Goal: Information Seeking & Learning: Learn about a topic

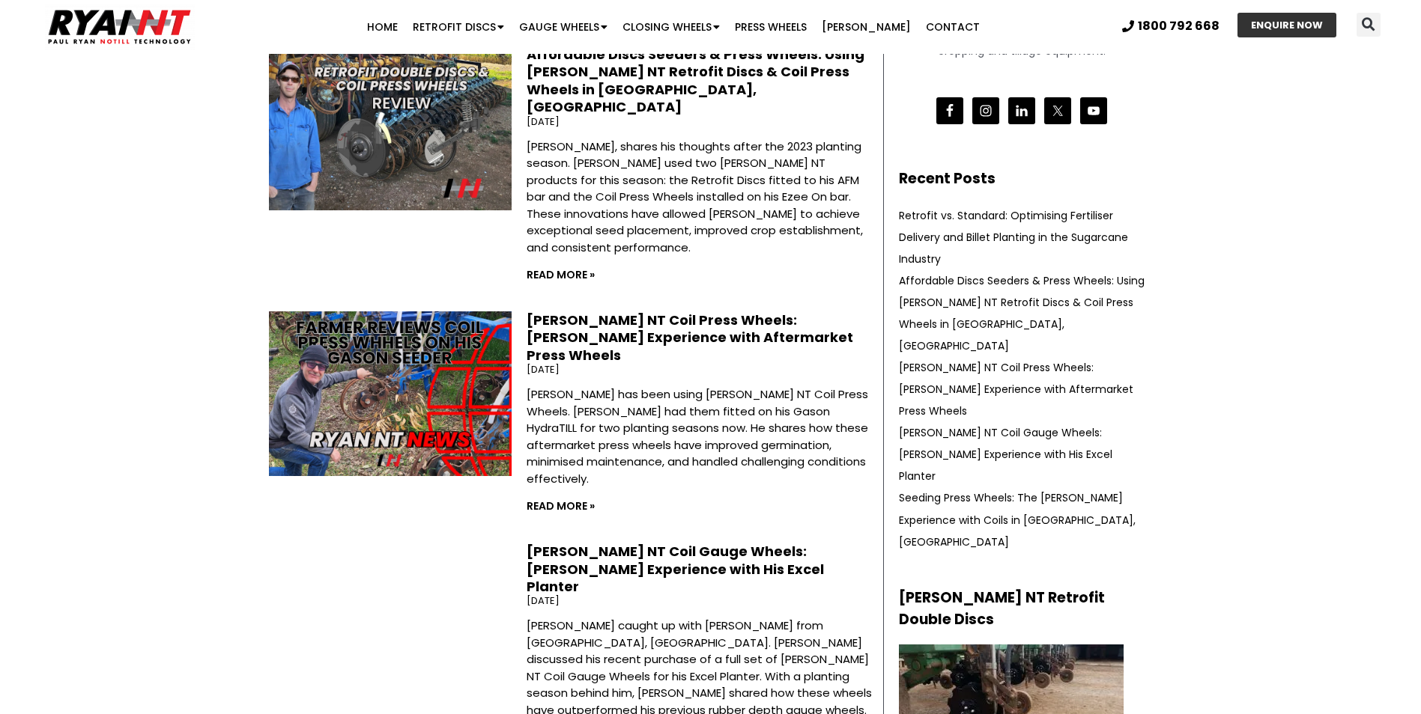
scroll to position [599, 0]
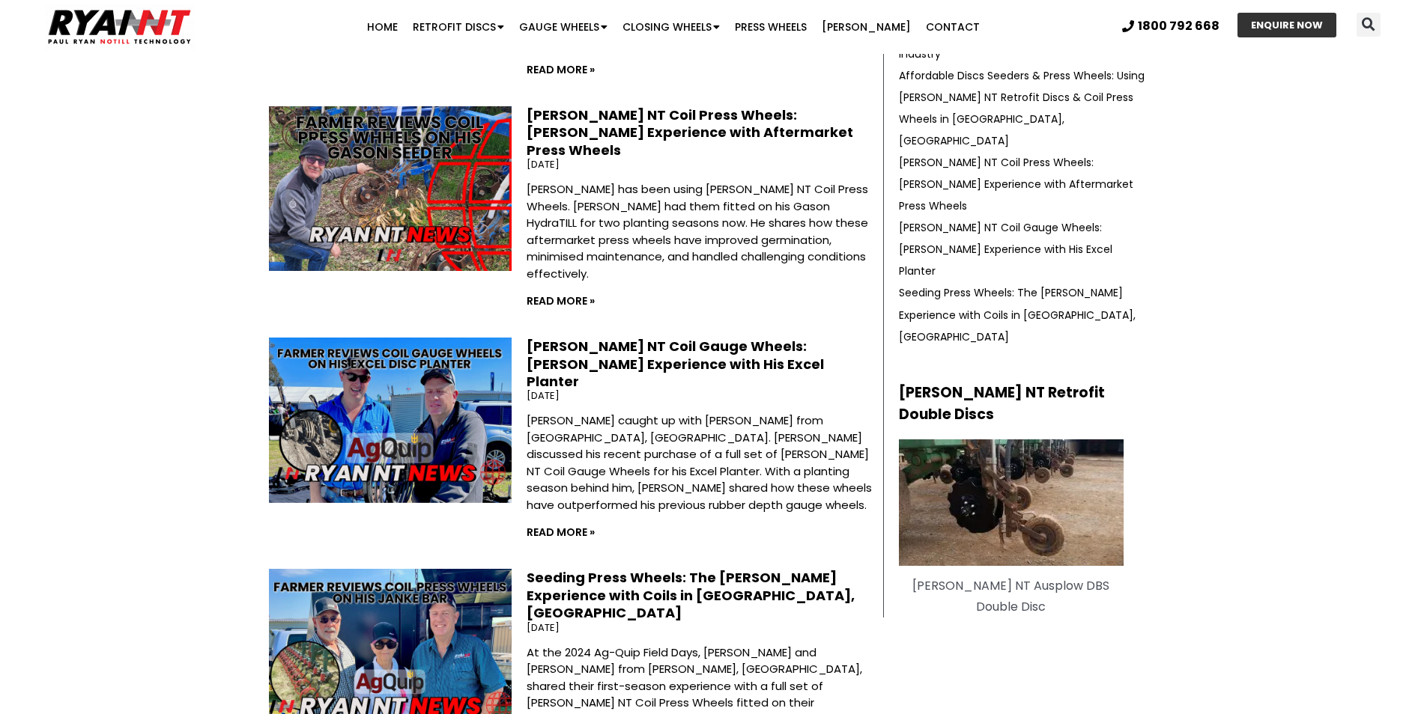
click at [1006, 440] on img at bounding box center [1011, 503] width 225 height 127
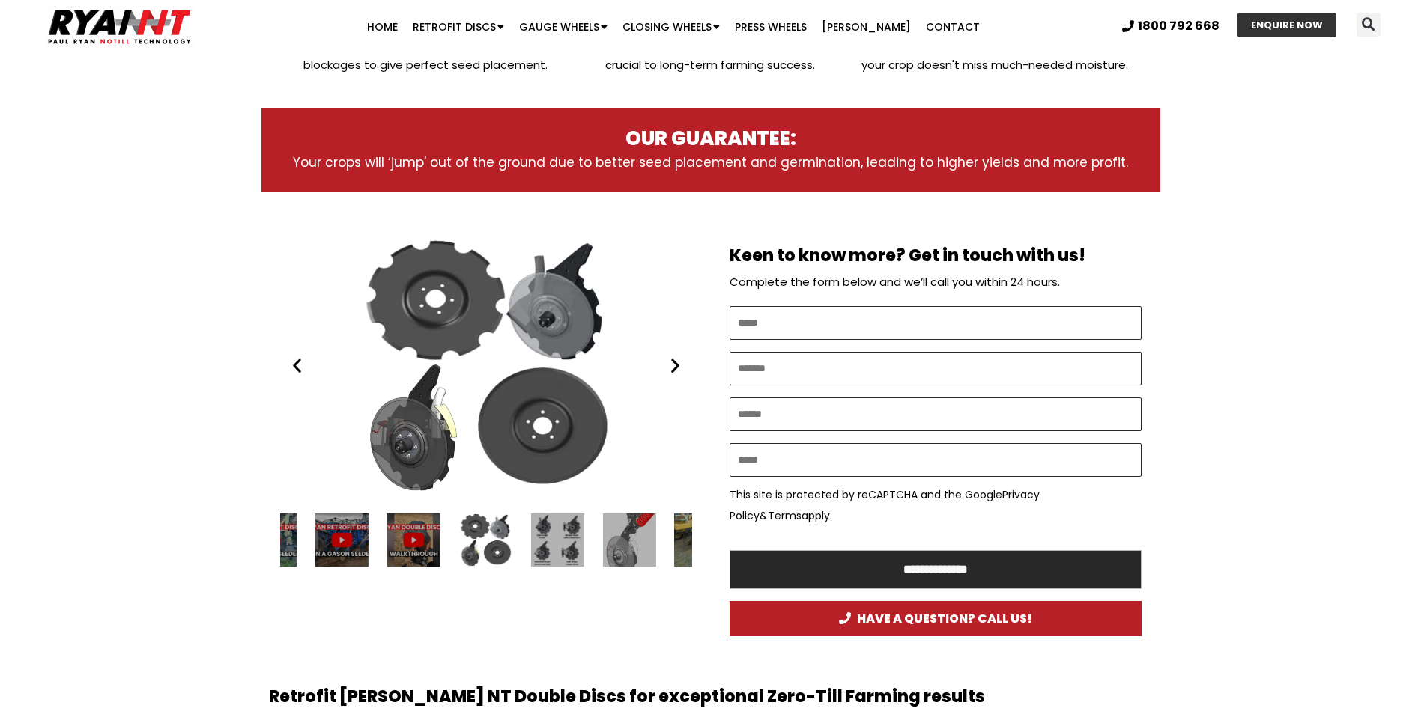
scroll to position [674, 0]
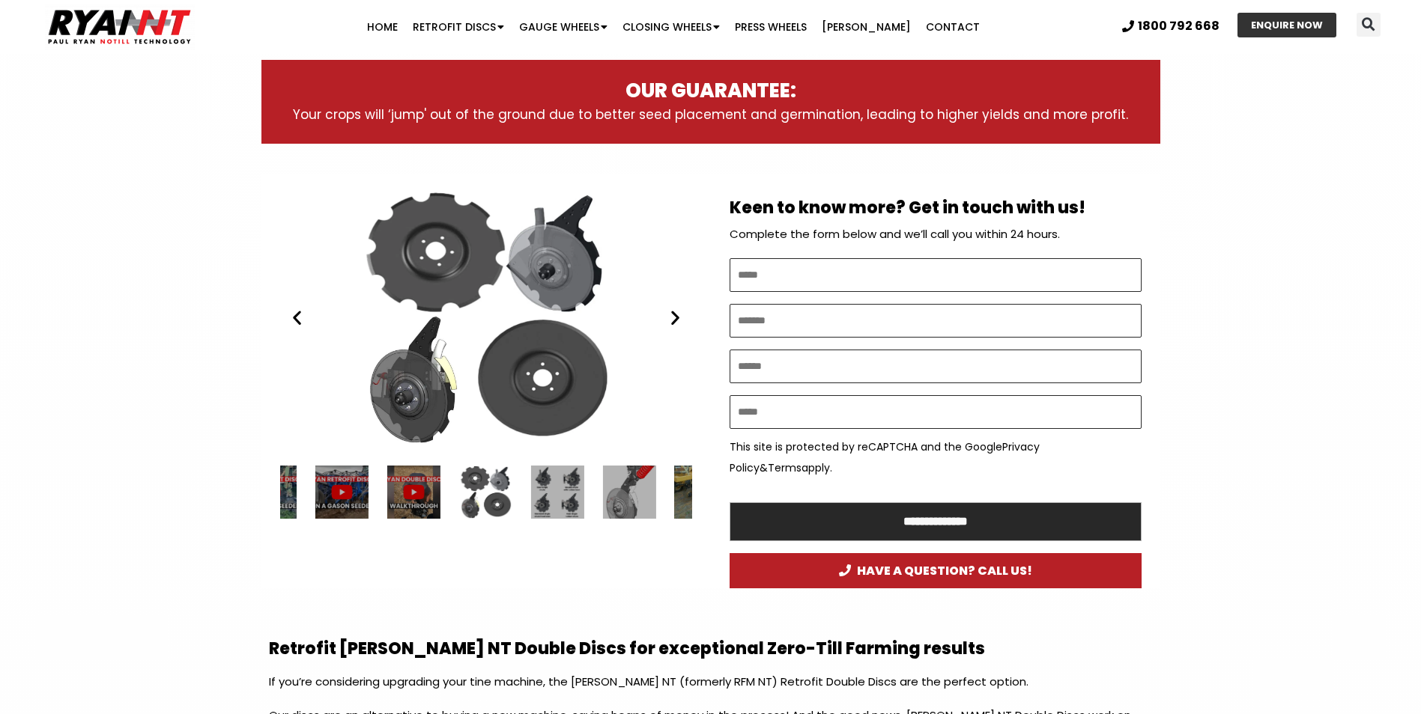
click at [675, 327] on div "RYAN NT Double Discs plates (RFM)" at bounding box center [486, 318] width 412 height 258
click at [676, 318] on icon "Next slide" at bounding box center [675, 318] width 19 height 19
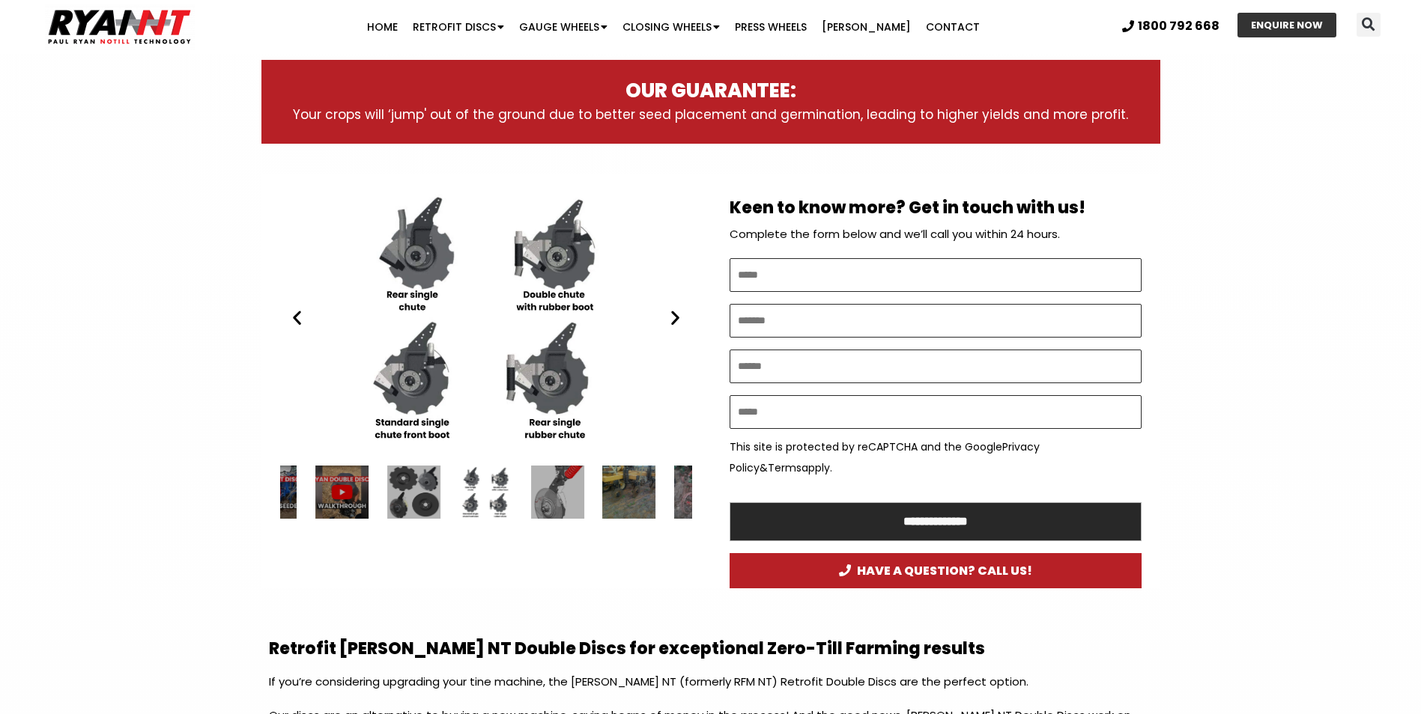
click at [676, 318] on icon "Next slide" at bounding box center [675, 318] width 19 height 19
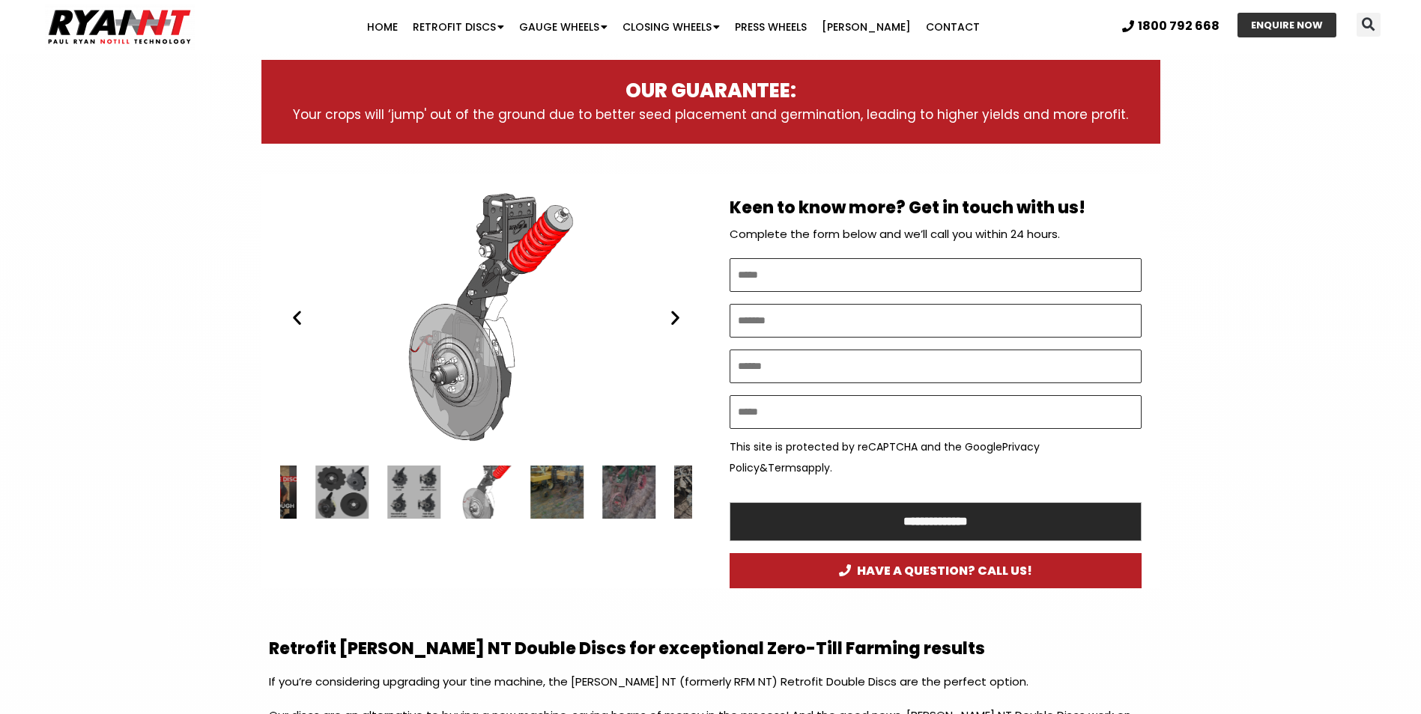
click at [676, 318] on icon "Next slide" at bounding box center [675, 318] width 19 height 19
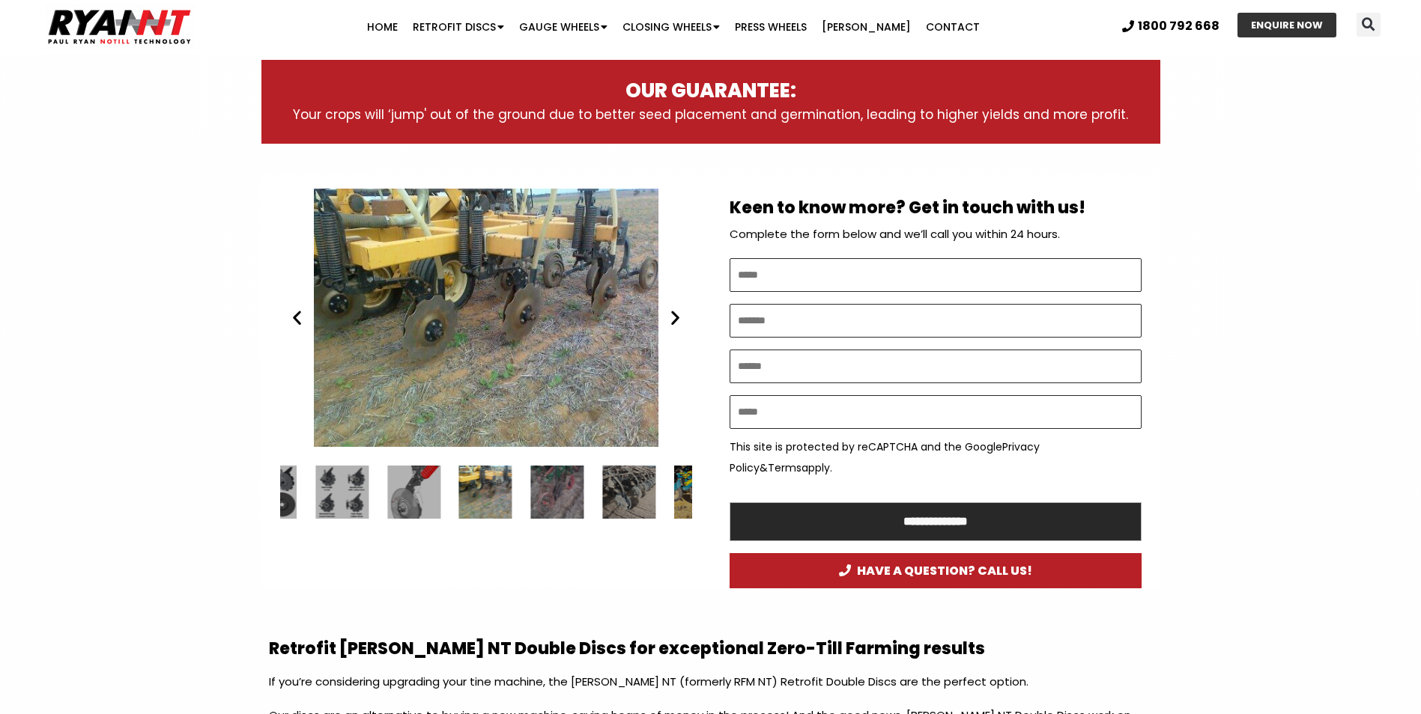
click at [676, 318] on icon "Next slide" at bounding box center [675, 318] width 19 height 19
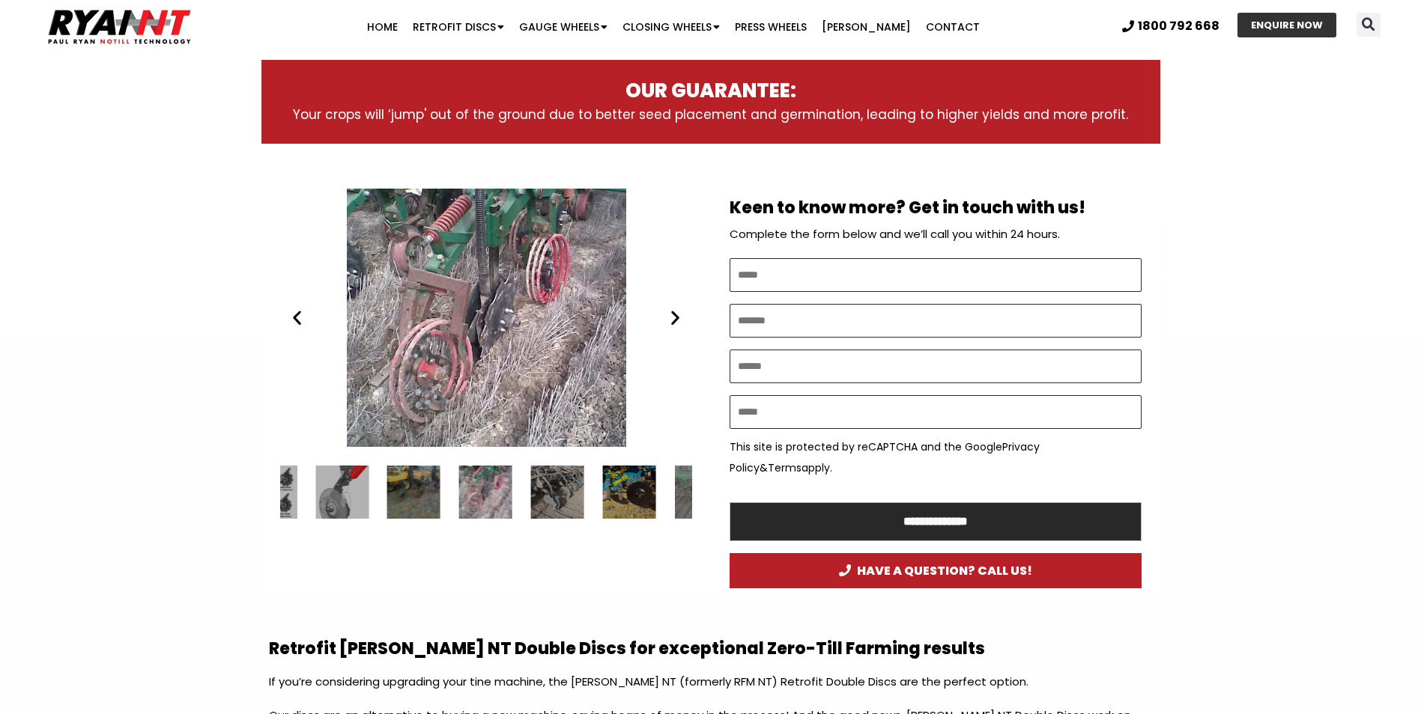
click at [676, 318] on icon "Next slide" at bounding box center [675, 318] width 19 height 19
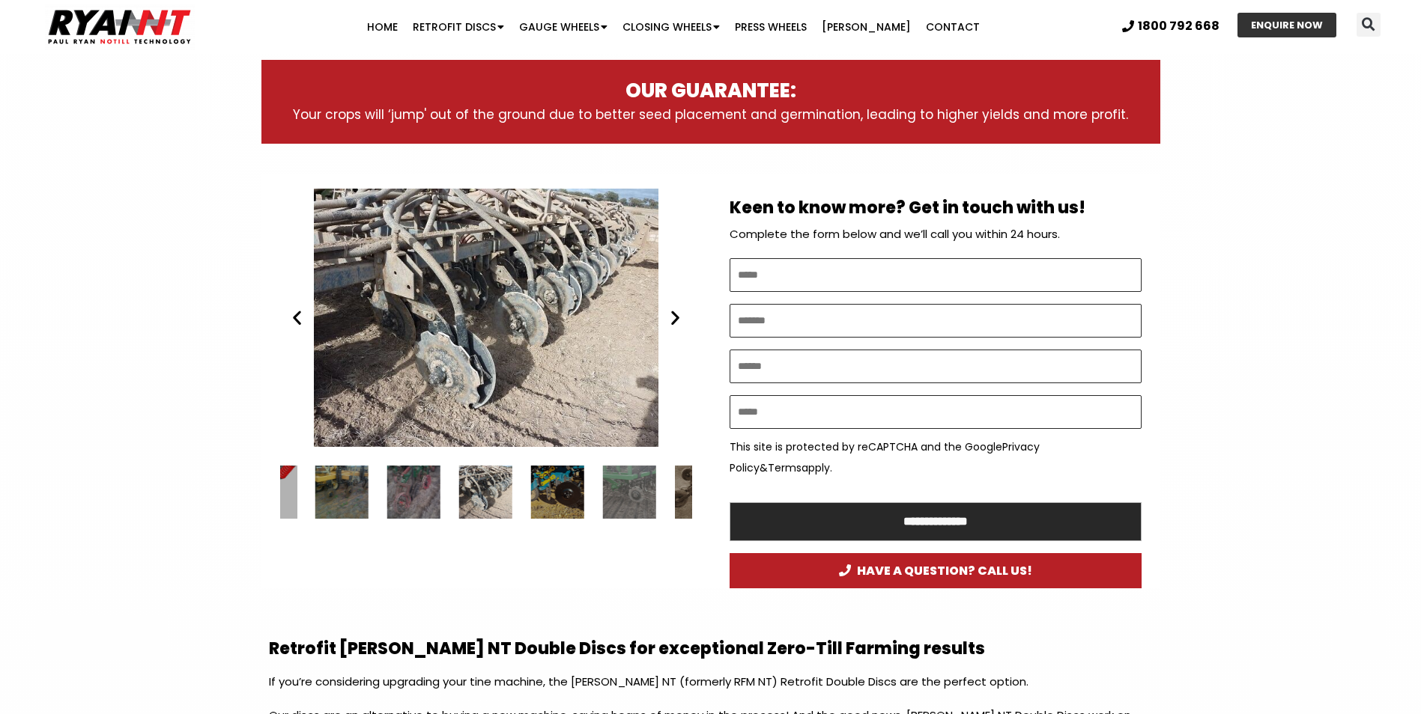
click at [676, 318] on icon "Next slide" at bounding box center [675, 318] width 19 height 19
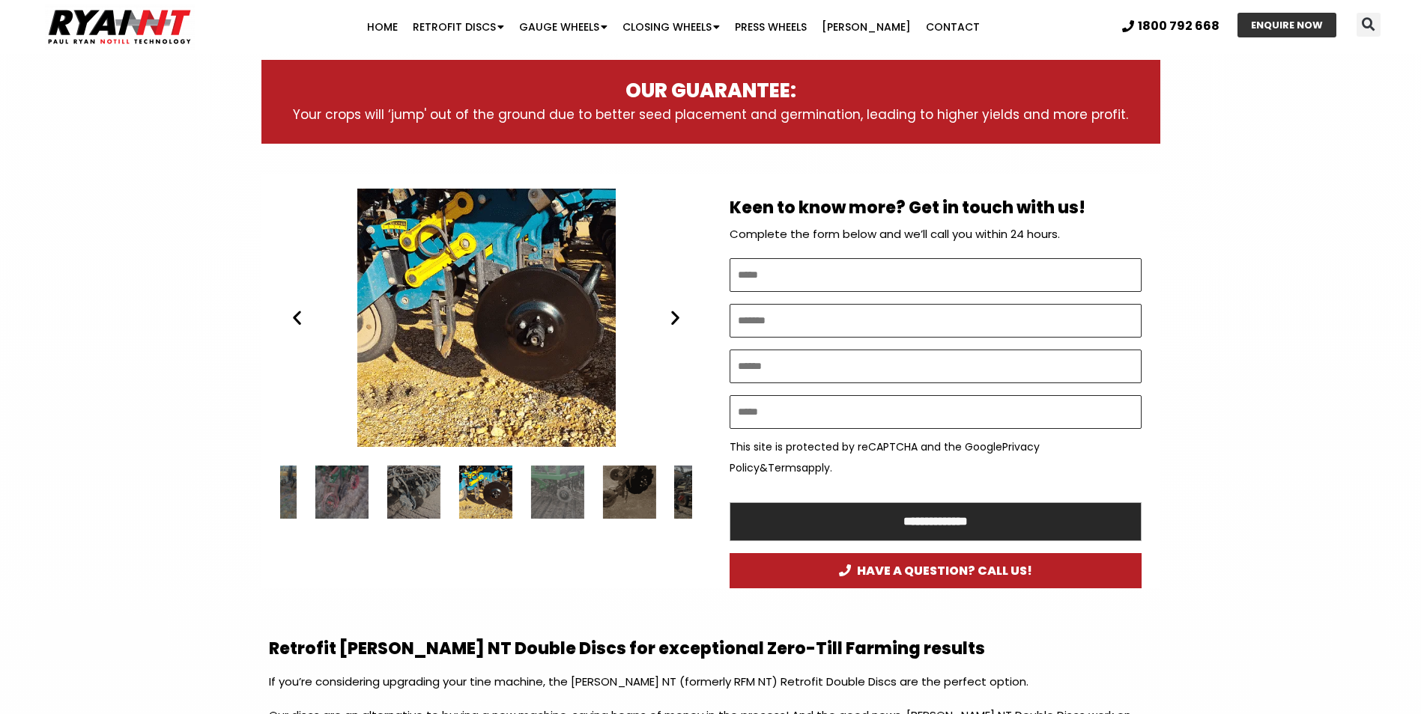
click at [676, 318] on icon "Next slide" at bounding box center [675, 318] width 19 height 19
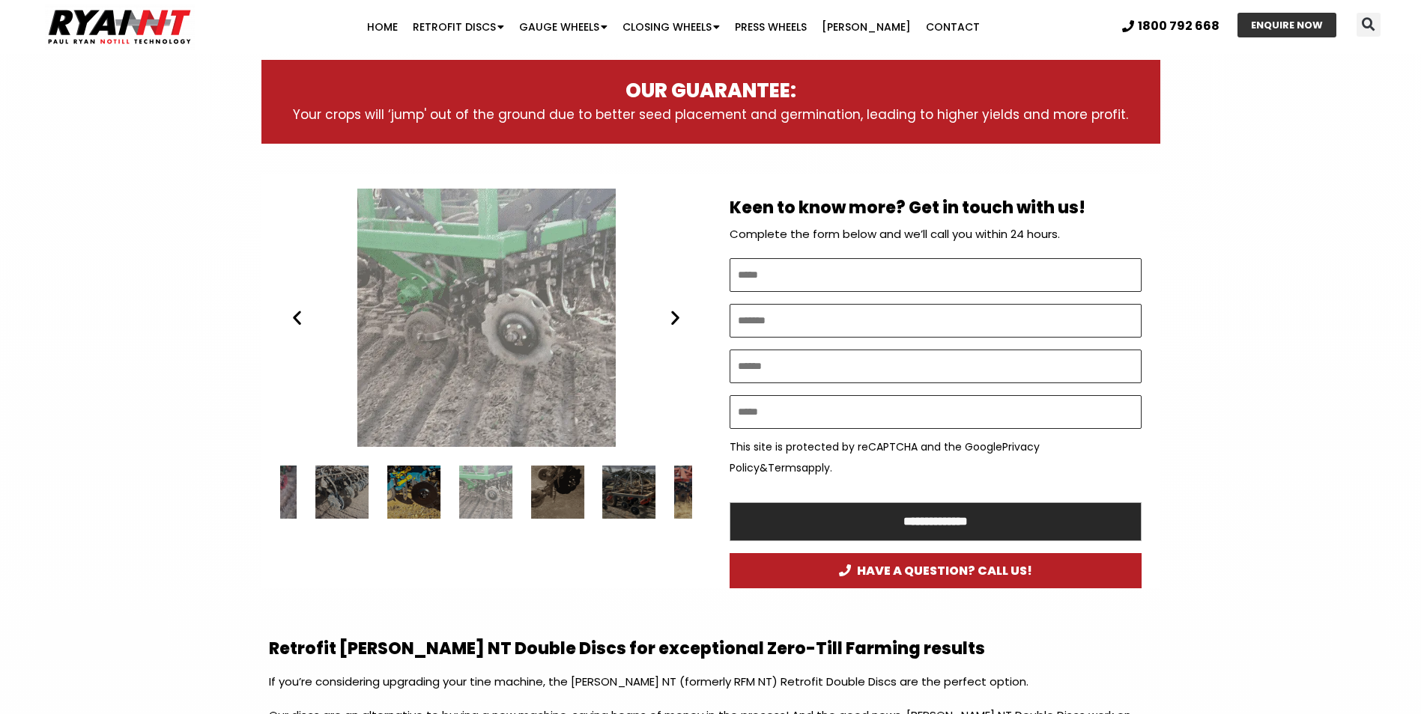
click at [676, 318] on icon "Next slide" at bounding box center [675, 318] width 19 height 19
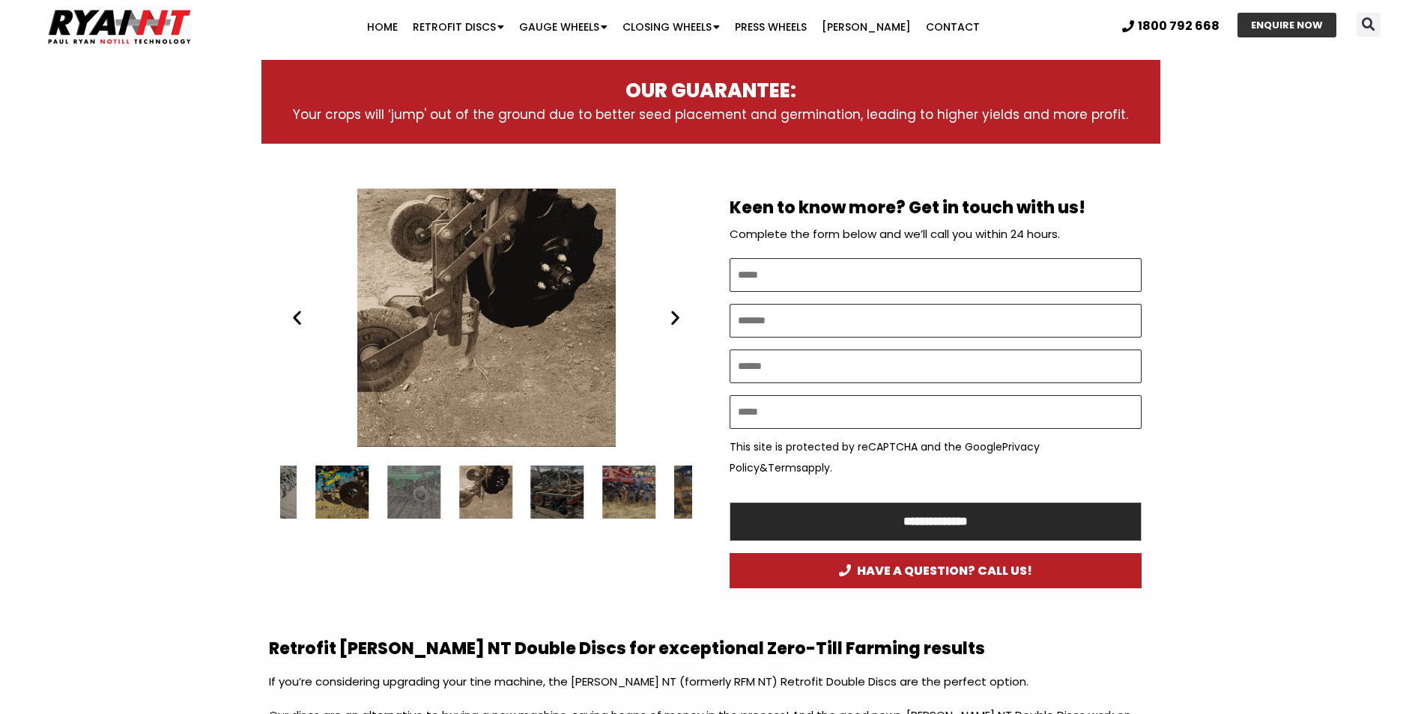
click at [676, 318] on icon "Next slide" at bounding box center [675, 318] width 19 height 19
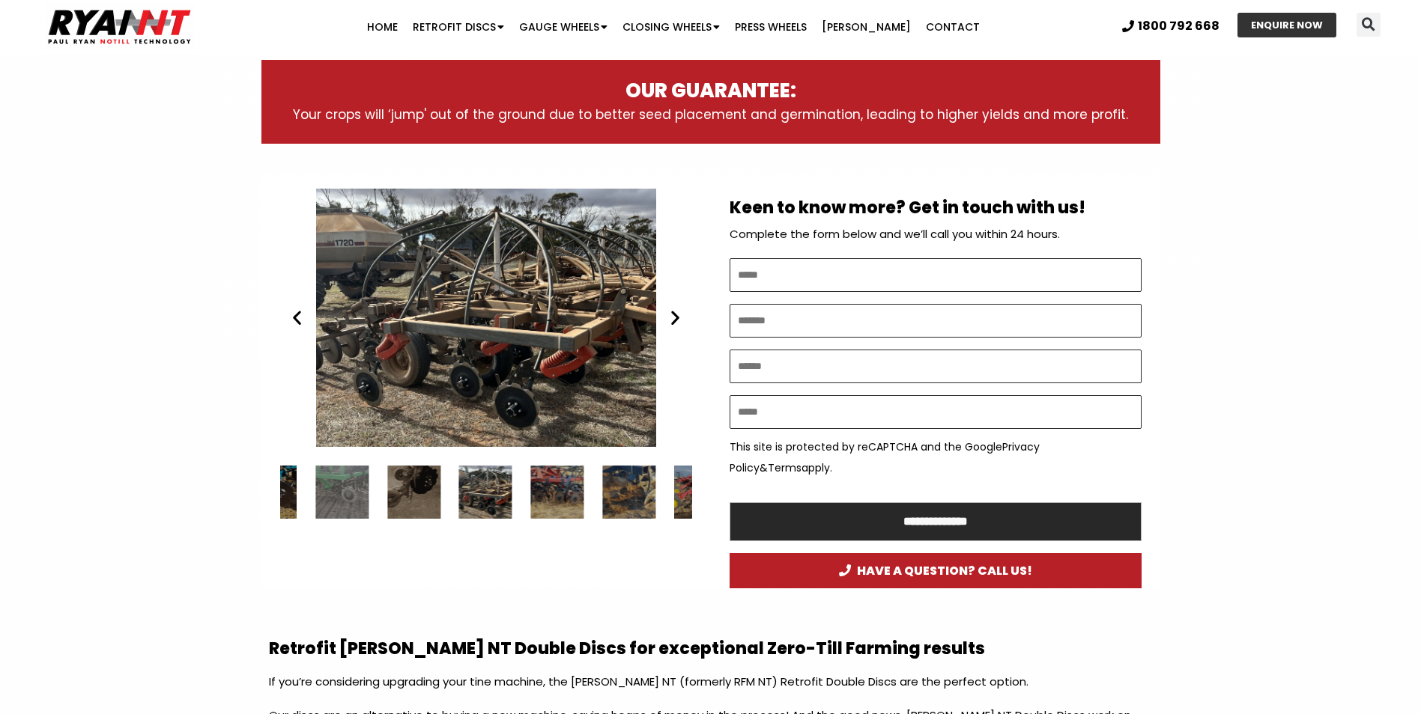
click at [676, 318] on icon "Next slide" at bounding box center [675, 318] width 19 height 19
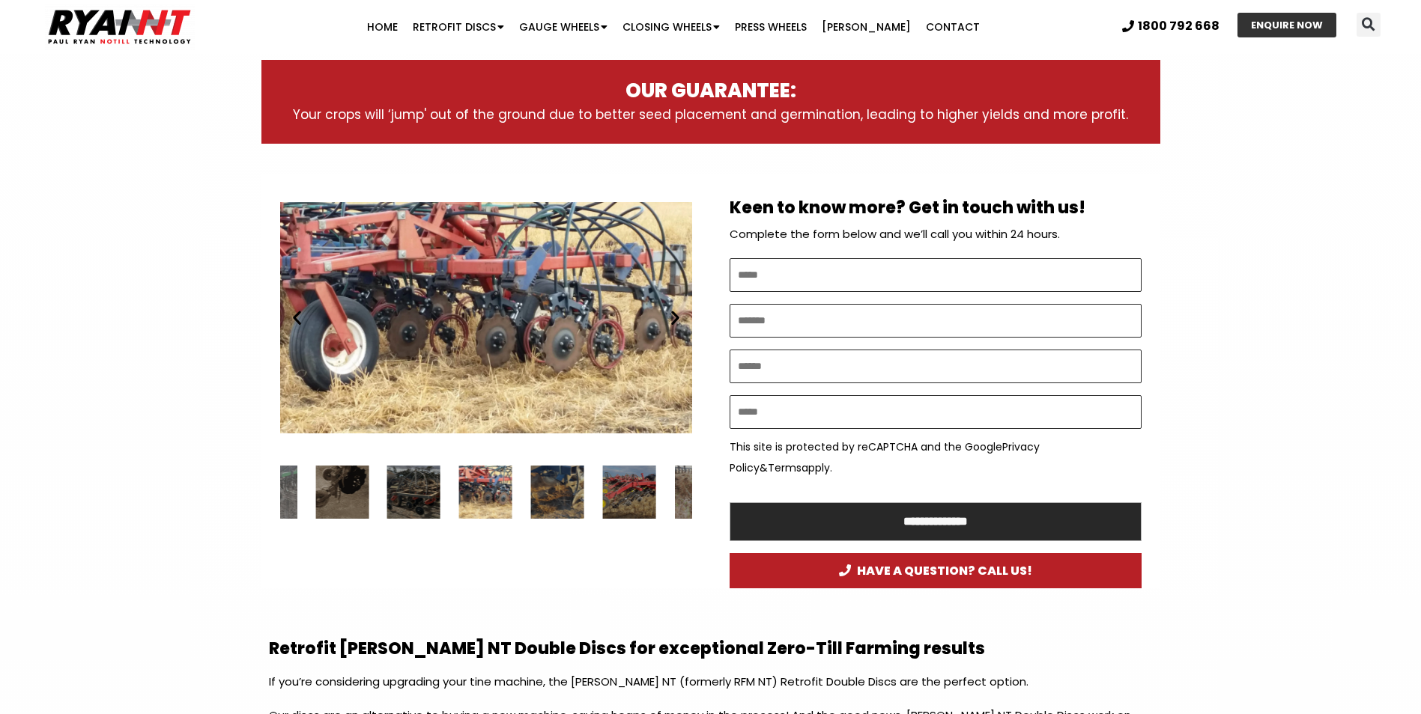
click at [676, 318] on icon "Next slide" at bounding box center [675, 318] width 19 height 19
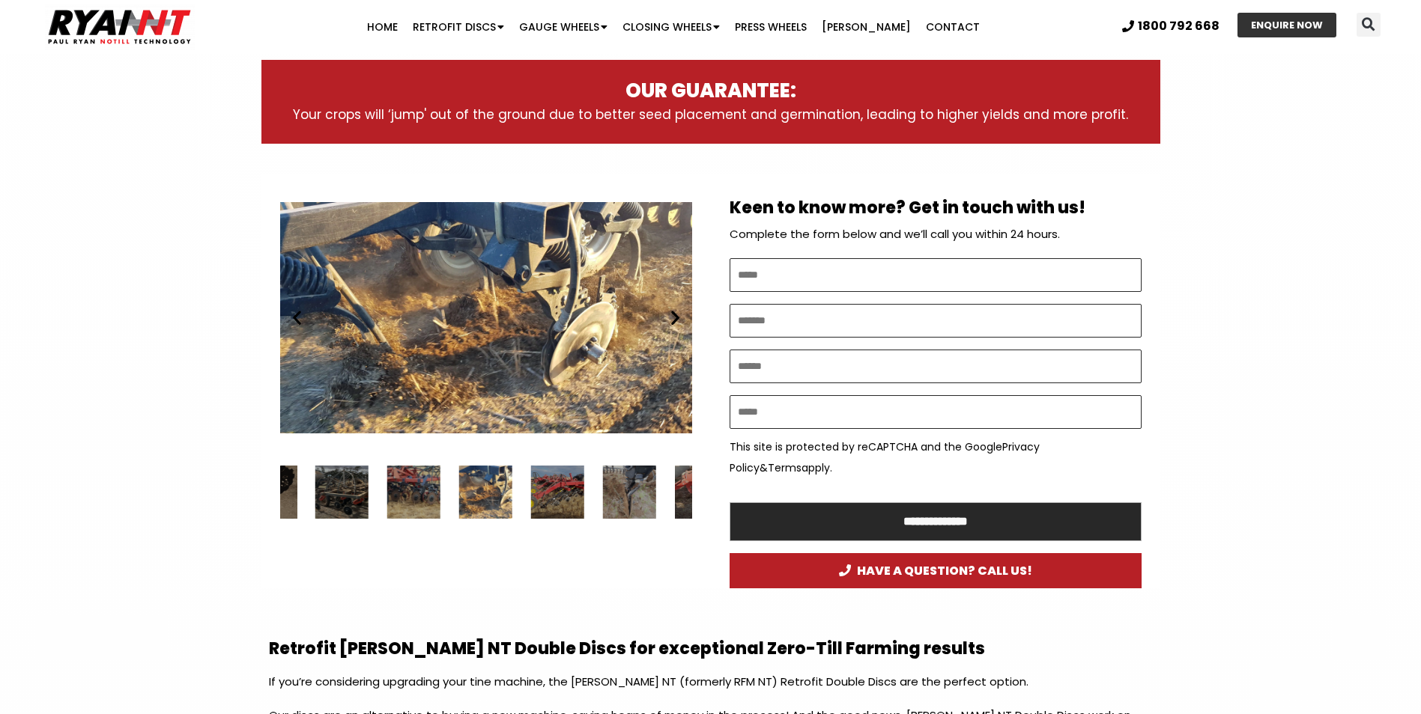
click at [676, 319] on icon "Next slide" at bounding box center [675, 318] width 19 height 19
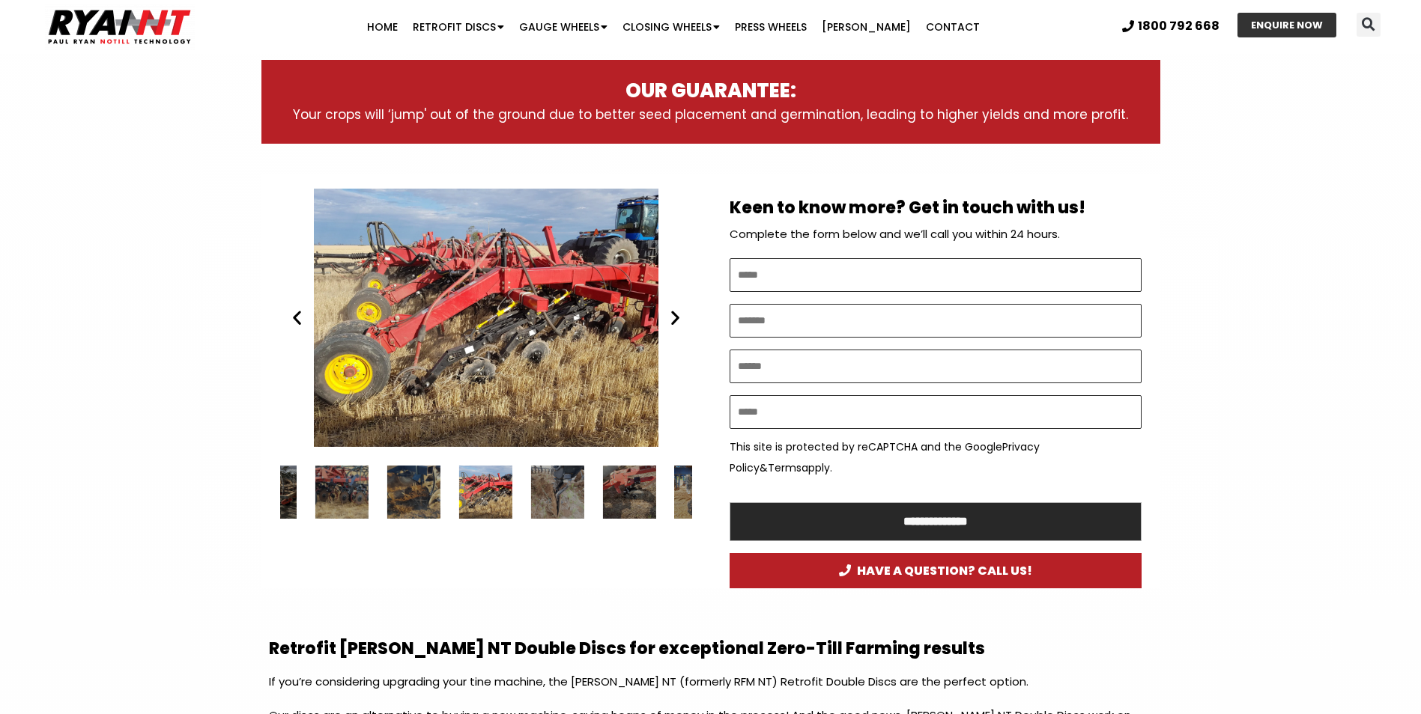
click at [676, 319] on icon "Next slide" at bounding box center [675, 318] width 19 height 19
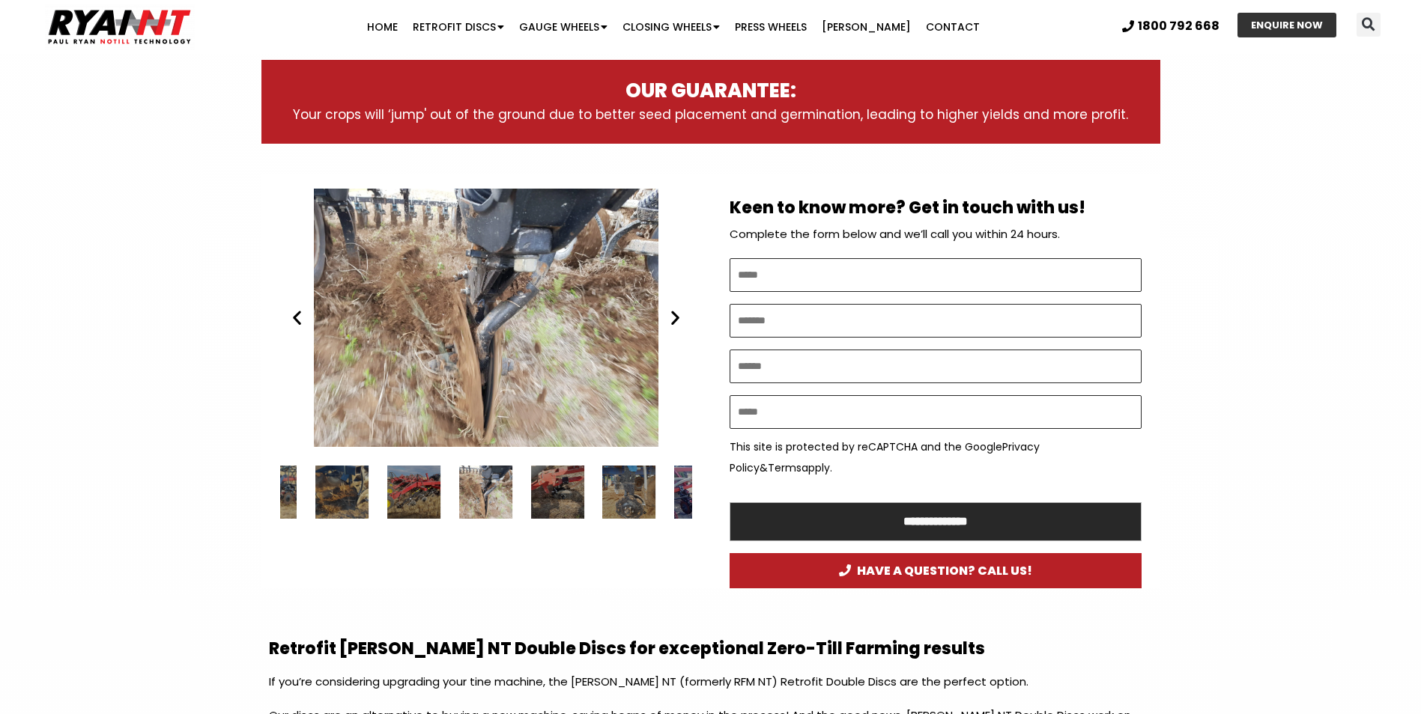
click at [676, 319] on icon "Next slide" at bounding box center [675, 318] width 19 height 19
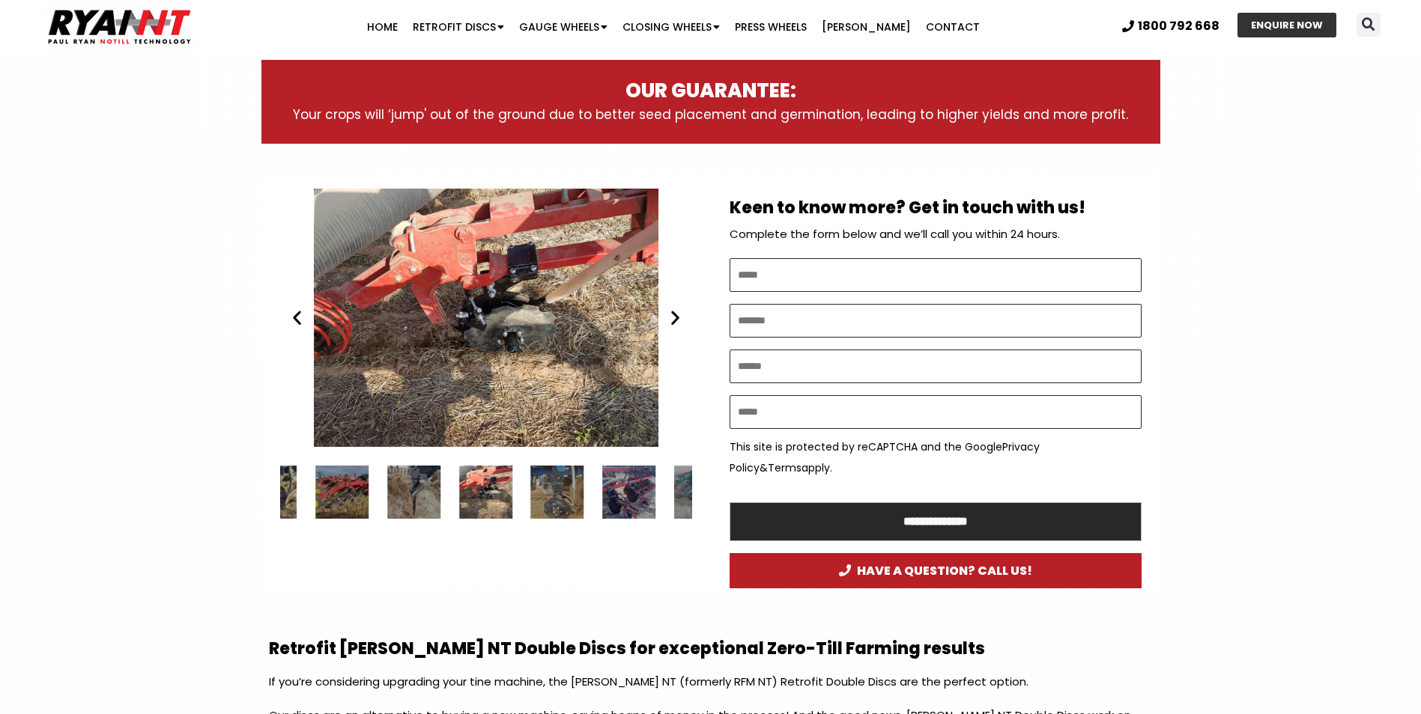
click at [676, 319] on icon "Next slide" at bounding box center [675, 318] width 19 height 19
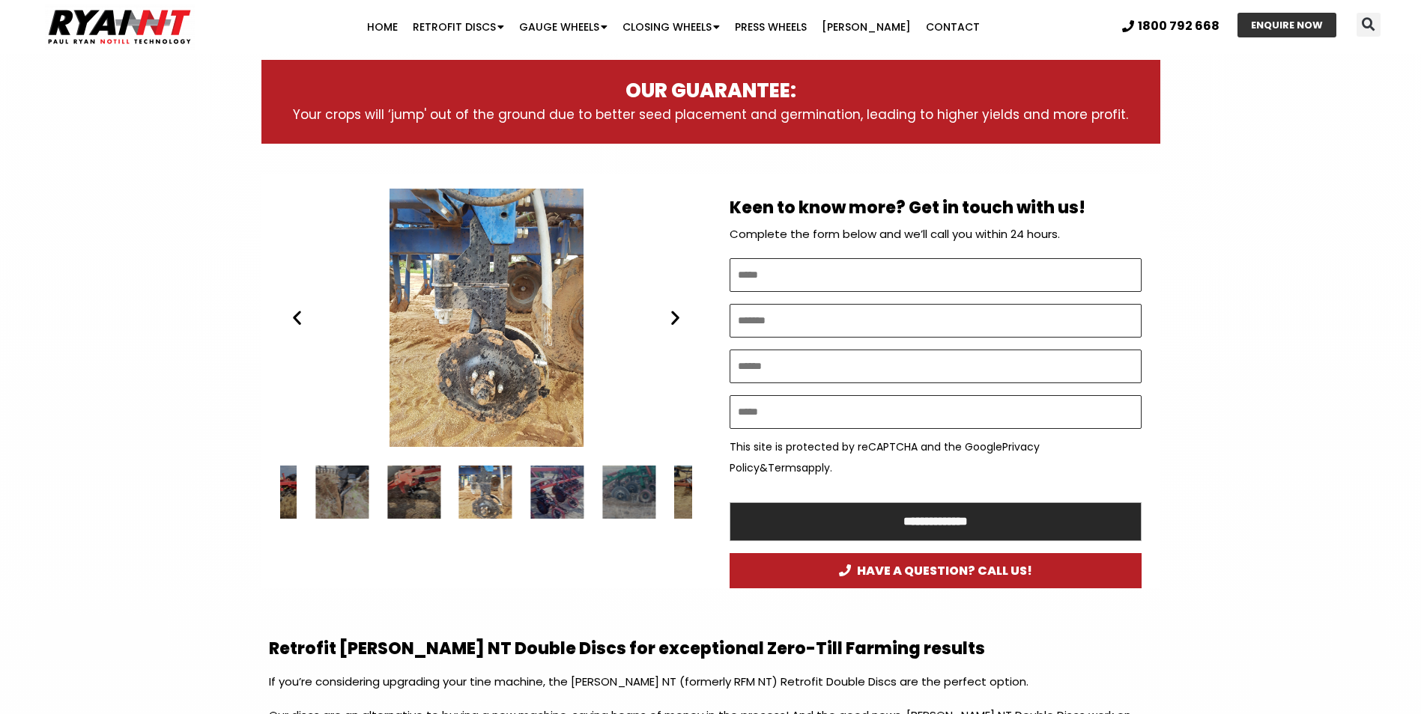
click at [676, 319] on icon "Next slide" at bounding box center [675, 318] width 19 height 19
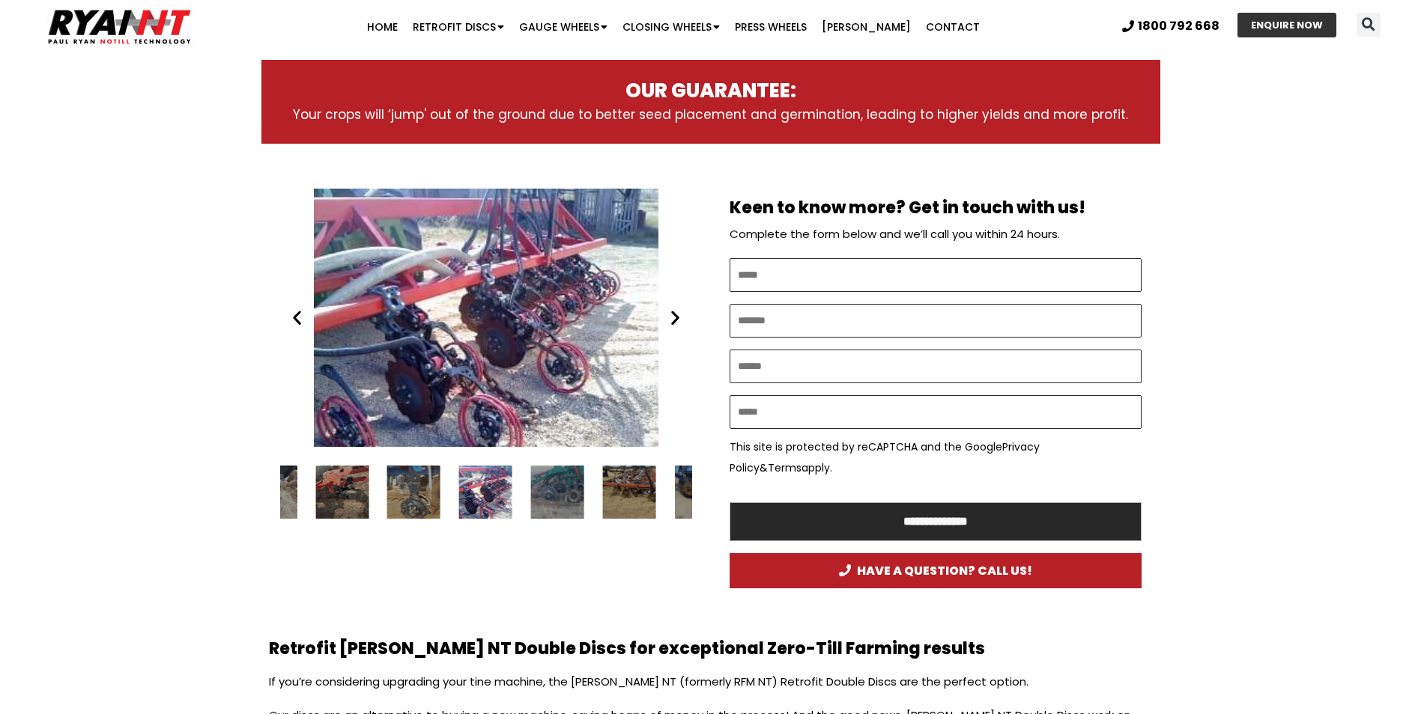
click at [676, 319] on icon "Next slide" at bounding box center [675, 318] width 19 height 19
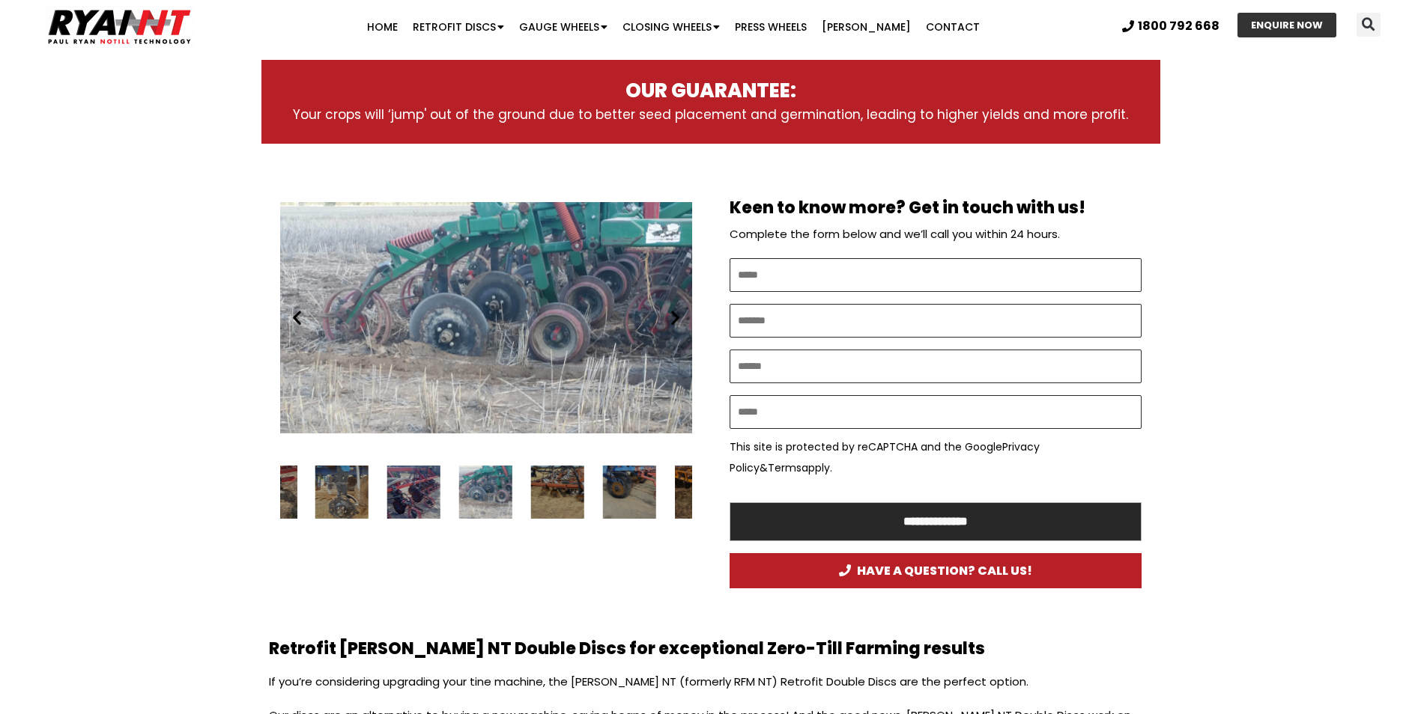
click at [676, 320] on icon "Next slide" at bounding box center [675, 318] width 19 height 19
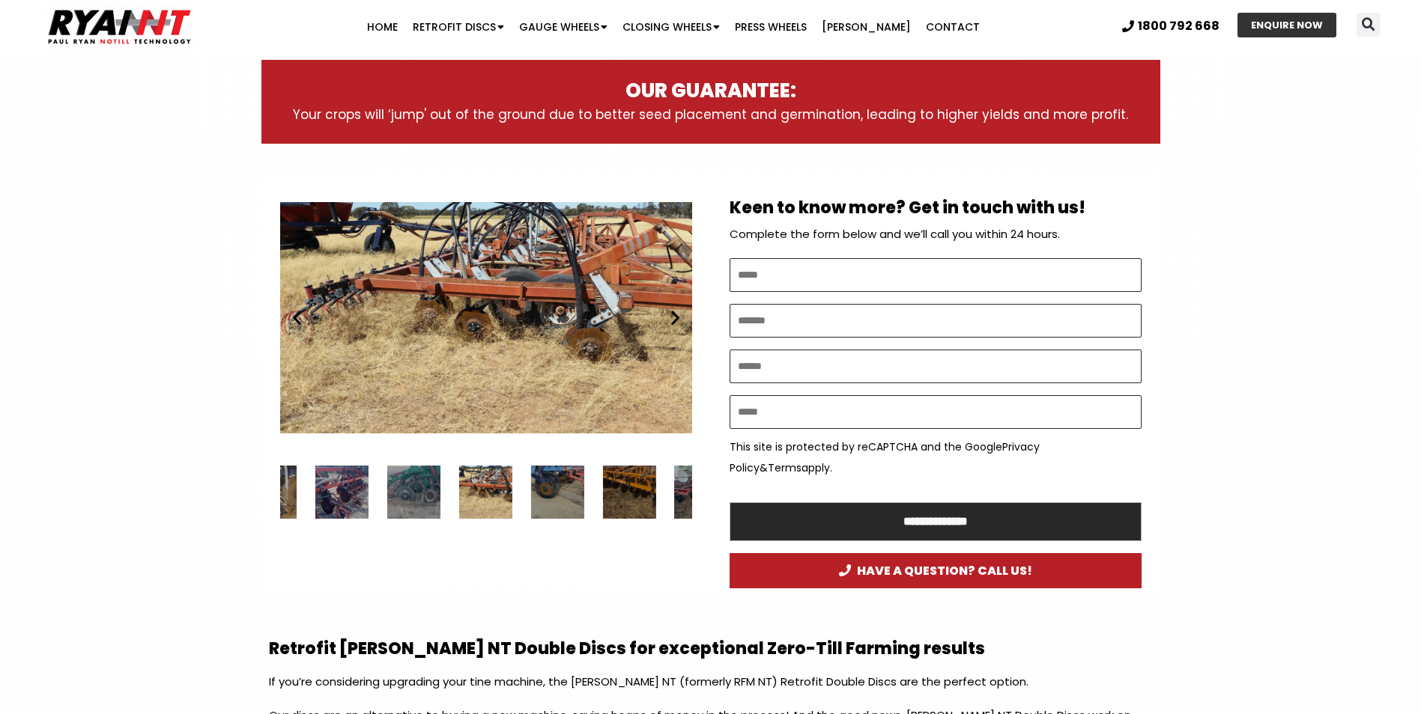
click at [676, 320] on icon "Next slide" at bounding box center [675, 318] width 19 height 19
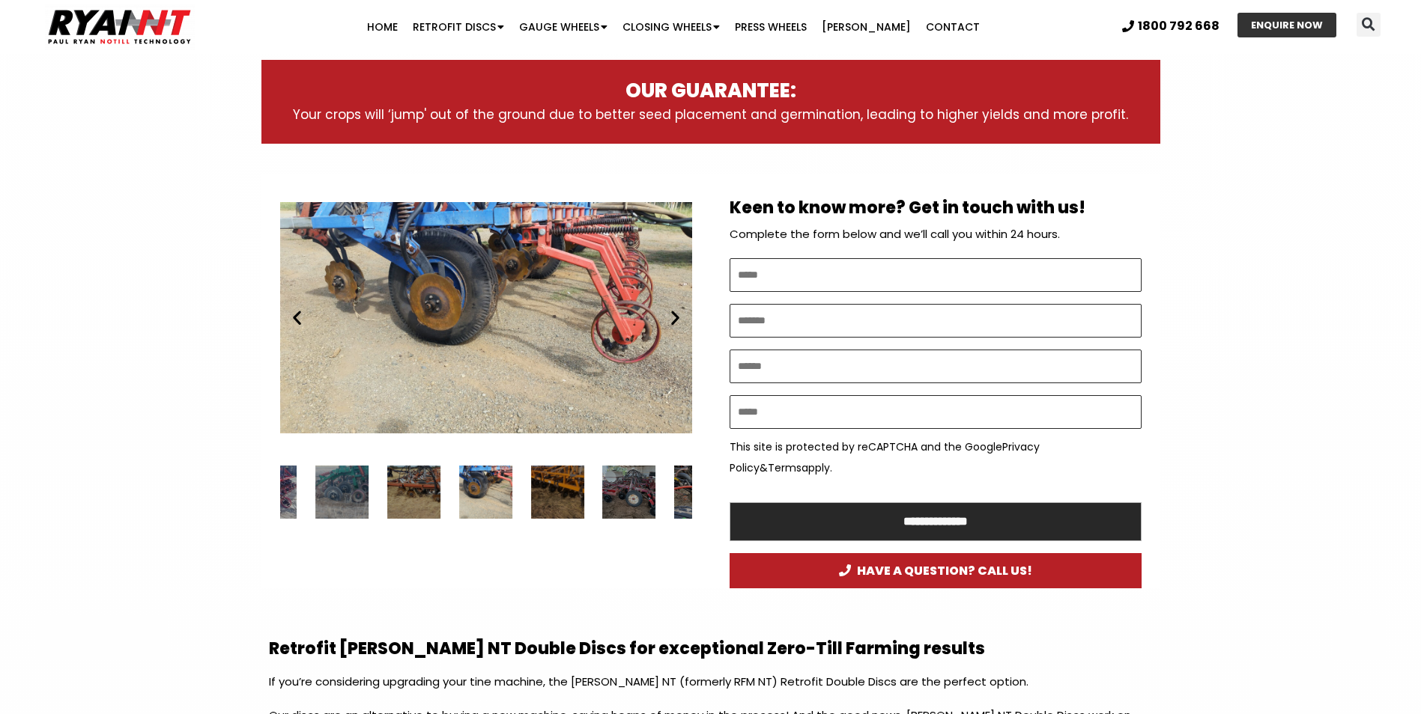
click at [676, 320] on icon "Next slide" at bounding box center [675, 318] width 19 height 19
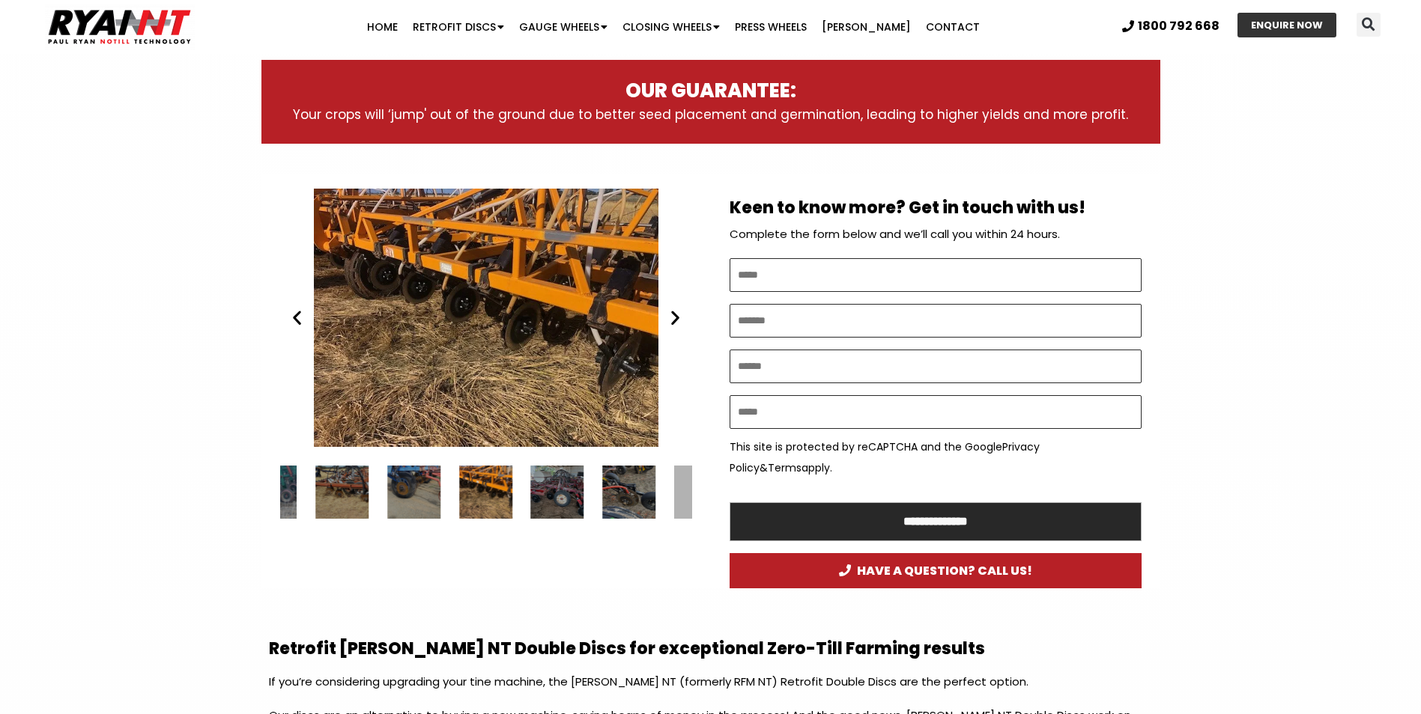
click at [676, 320] on icon "Next slide" at bounding box center [675, 318] width 19 height 19
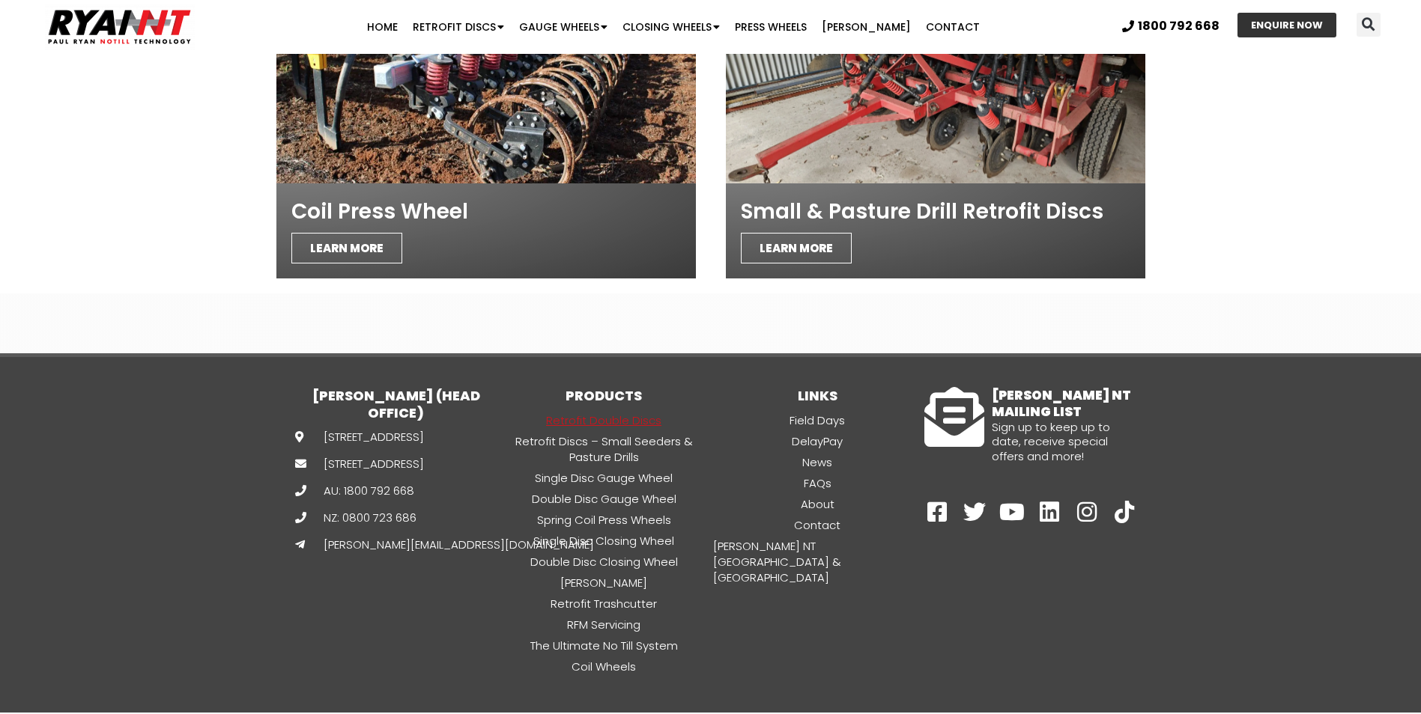
scroll to position [5219, 0]
